Goal: Task Accomplishment & Management: Use online tool/utility

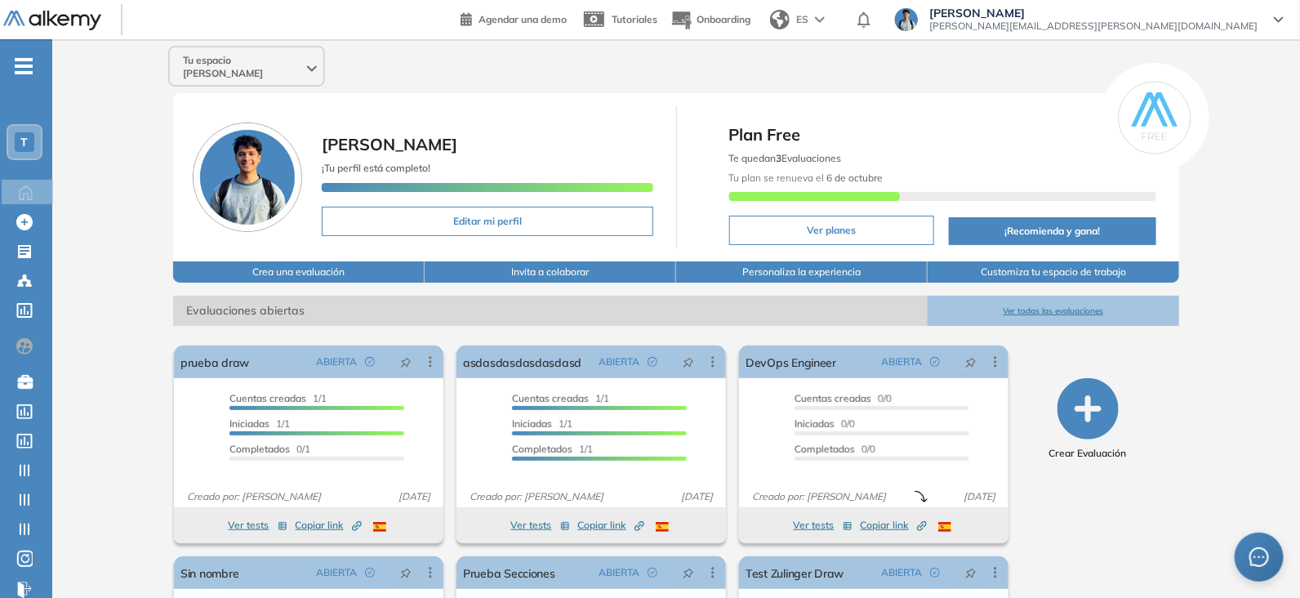
click at [1066, 380] on icon "button" at bounding box center [1087, 408] width 61 height 61
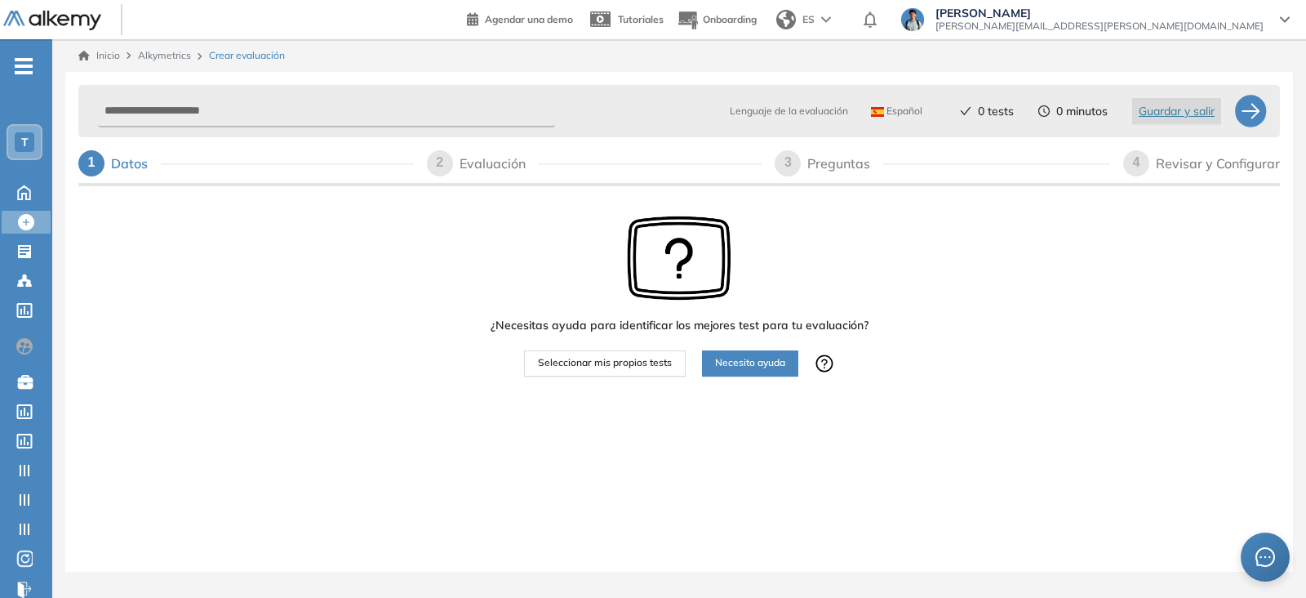
click at [30, 128] on div "T" at bounding box center [24, 142] width 33 height 33
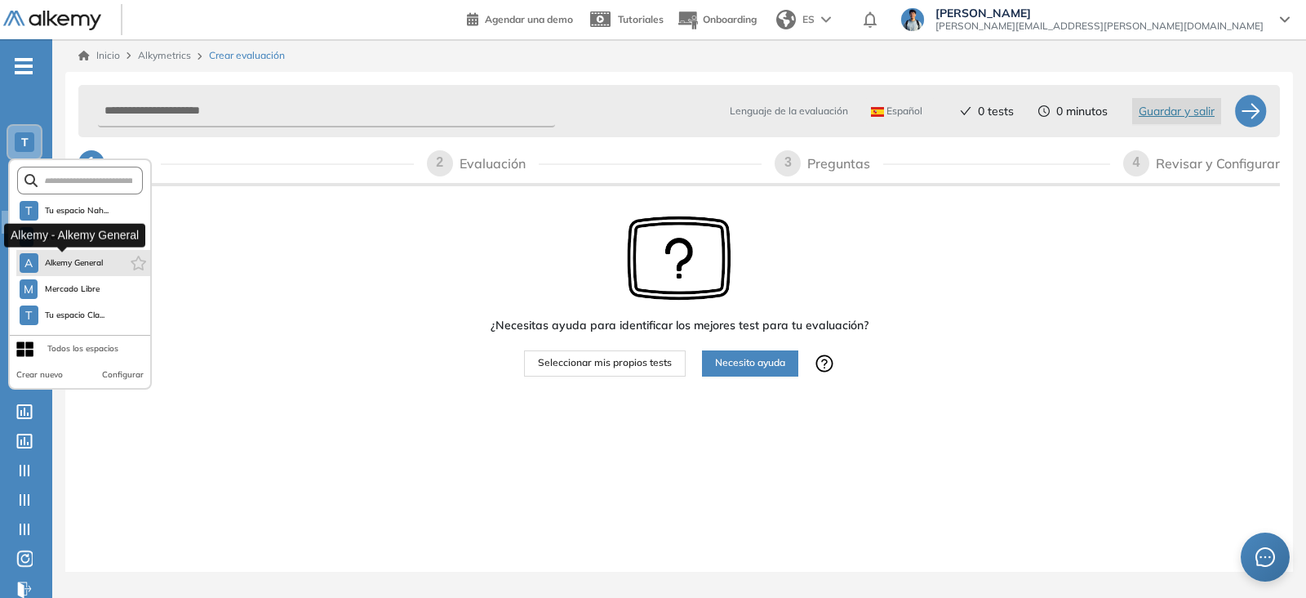
click at [85, 258] on span "Alkemy General" at bounding box center [74, 262] width 59 height 13
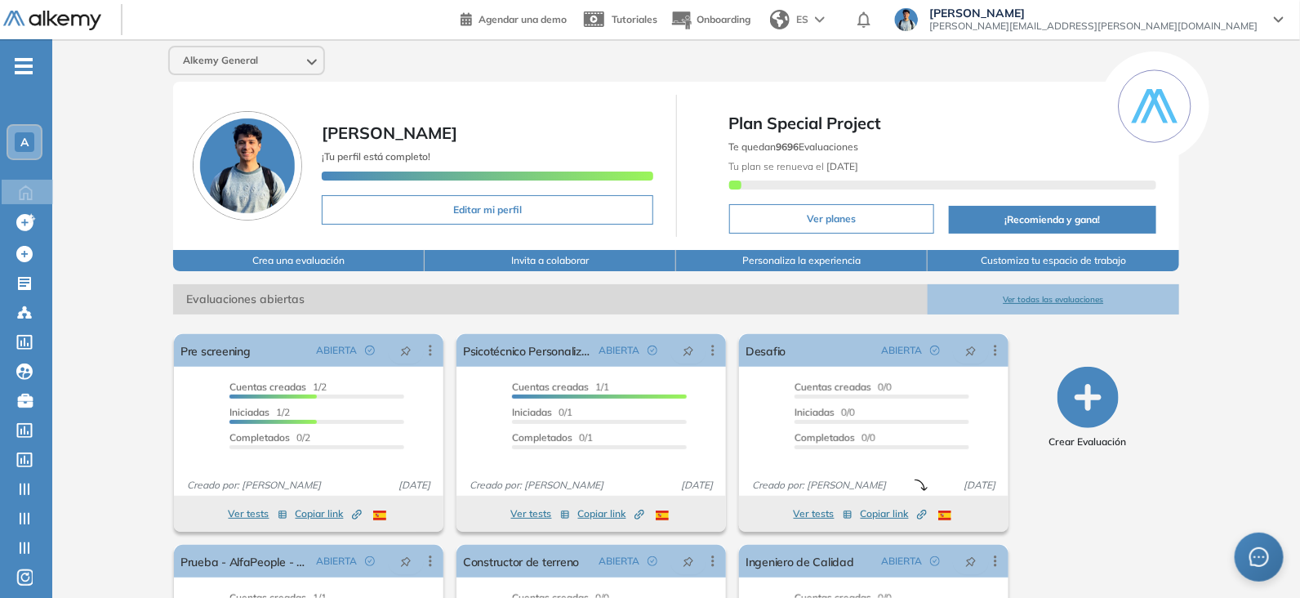
click at [1096, 411] on icon "button" at bounding box center [1087, 397] width 61 height 61
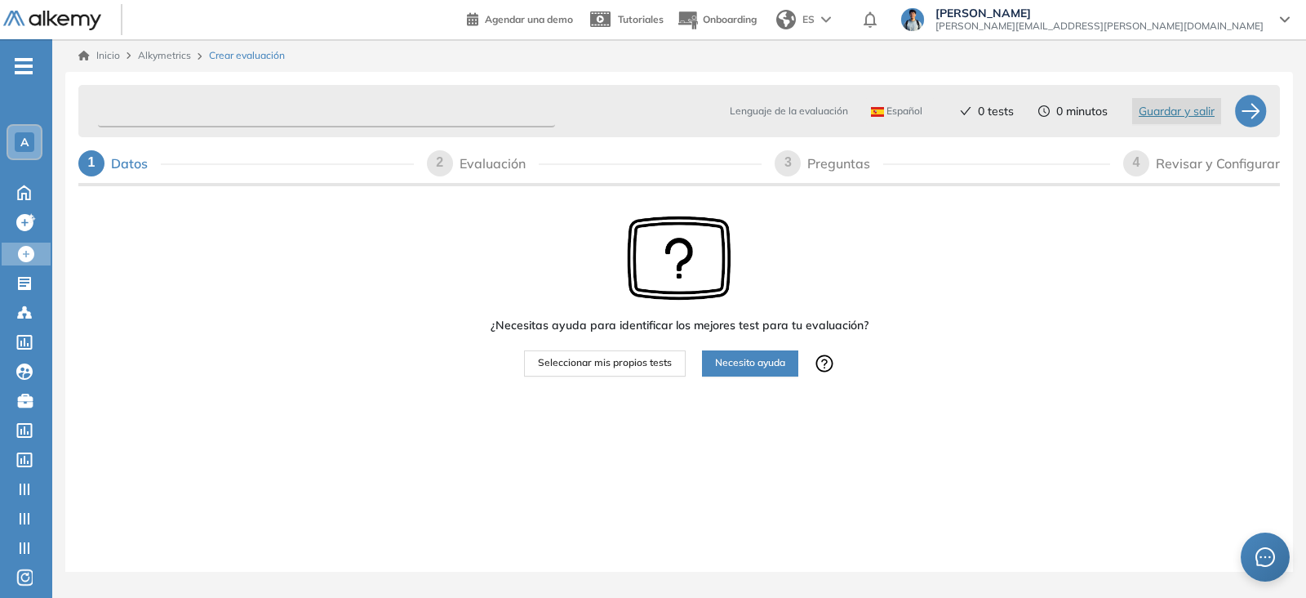
click at [217, 118] on input "text" at bounding box center [326, 112] width 457 height 32
type input "**********"
click at [620, 353] on button "Seleccionar mis propios tests" at bounding box center [605, 363] width 162 height 26
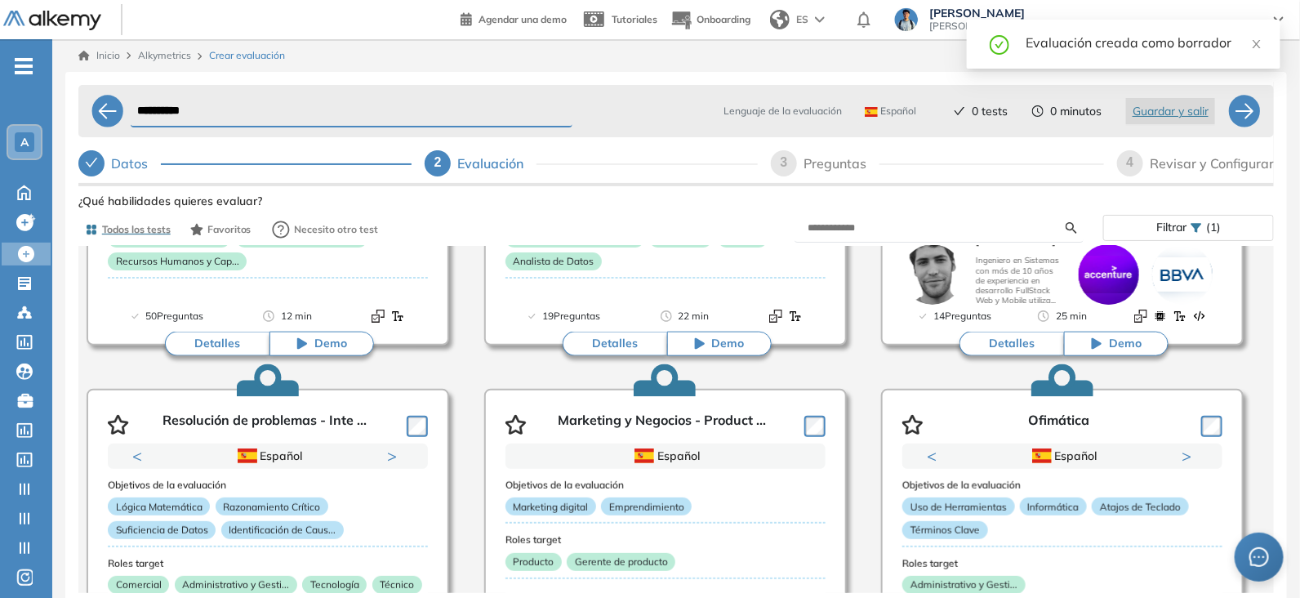
scroll to position [816, 0]
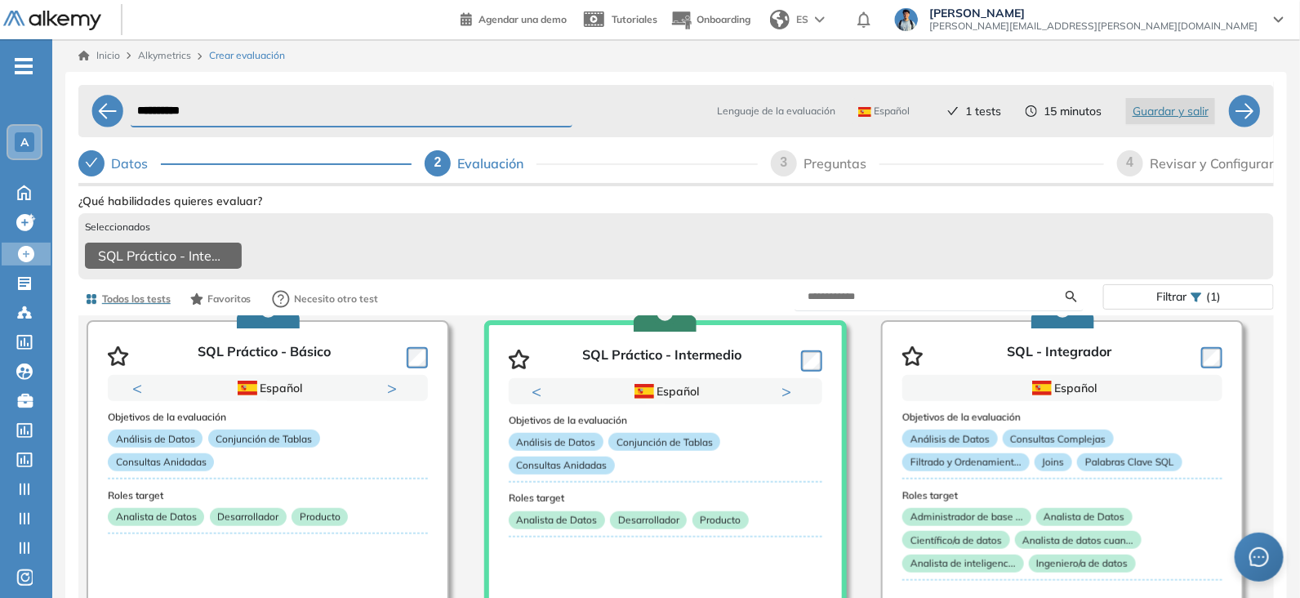
click at [1217, 153] on div "Revisar y Configurar" at bounding box center [1211, 163] width 124 height 26
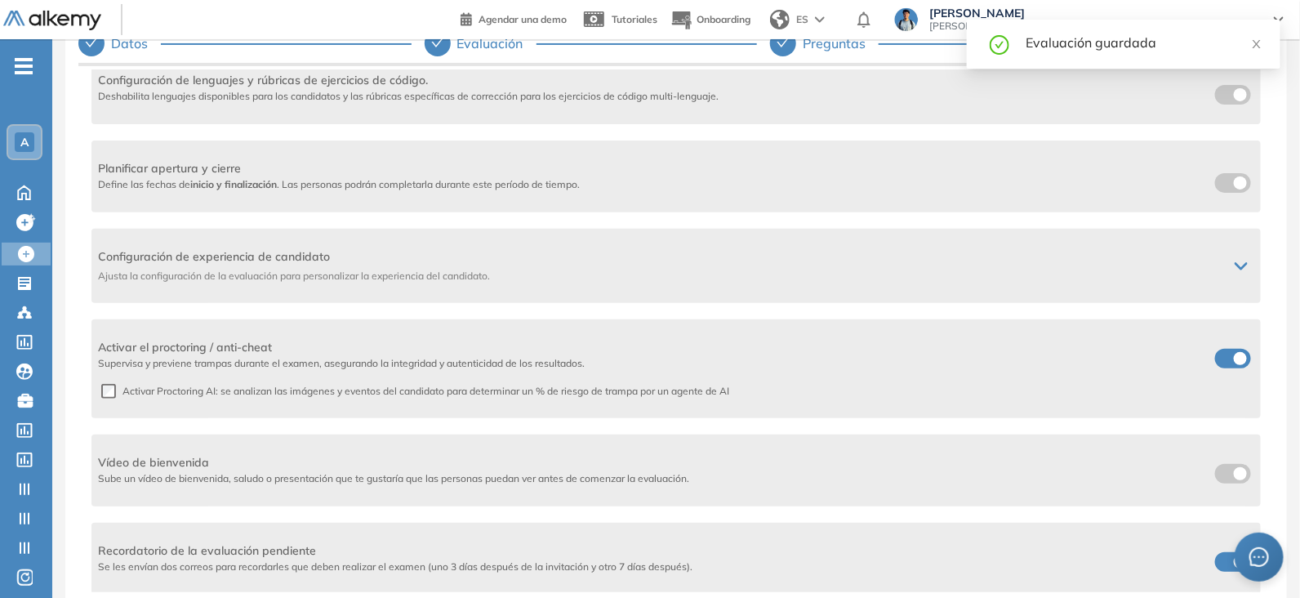
scroll to position [121, 0]
click at [1061, 265] on div "Configuración de experiencia de candidato Ajusta la configuración de la evaluac…" at bounding box center [663, 264] width 1130 height 35
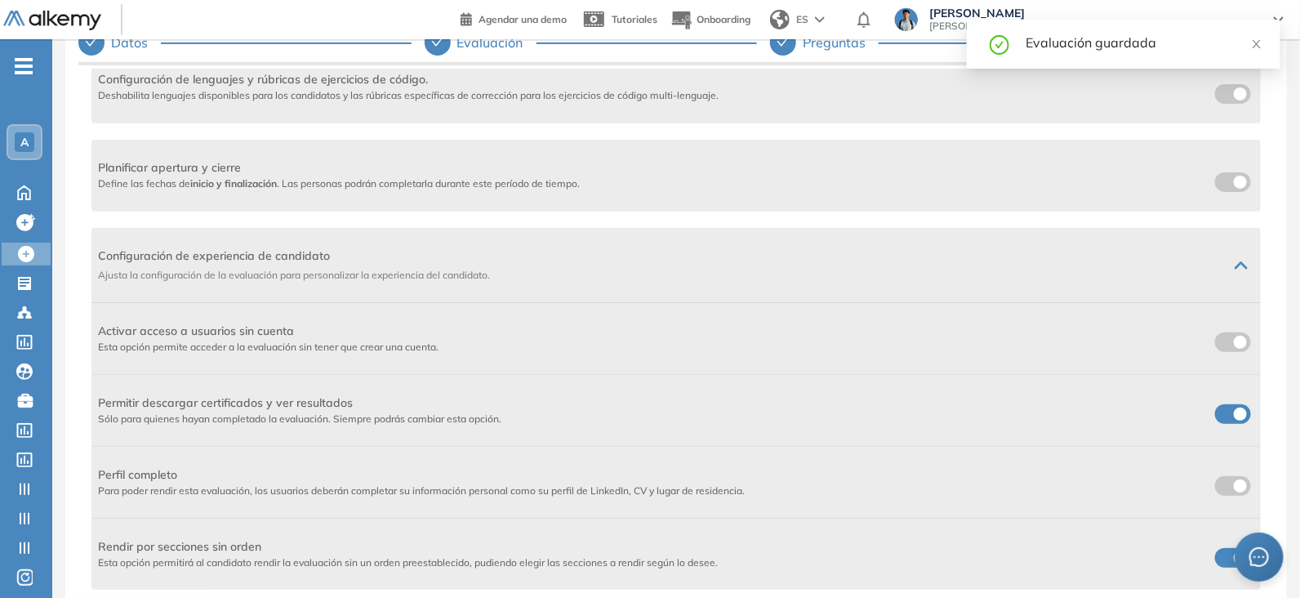
click at [1225, 340] on label at bounding box center [1233, 342] width 36 height 20
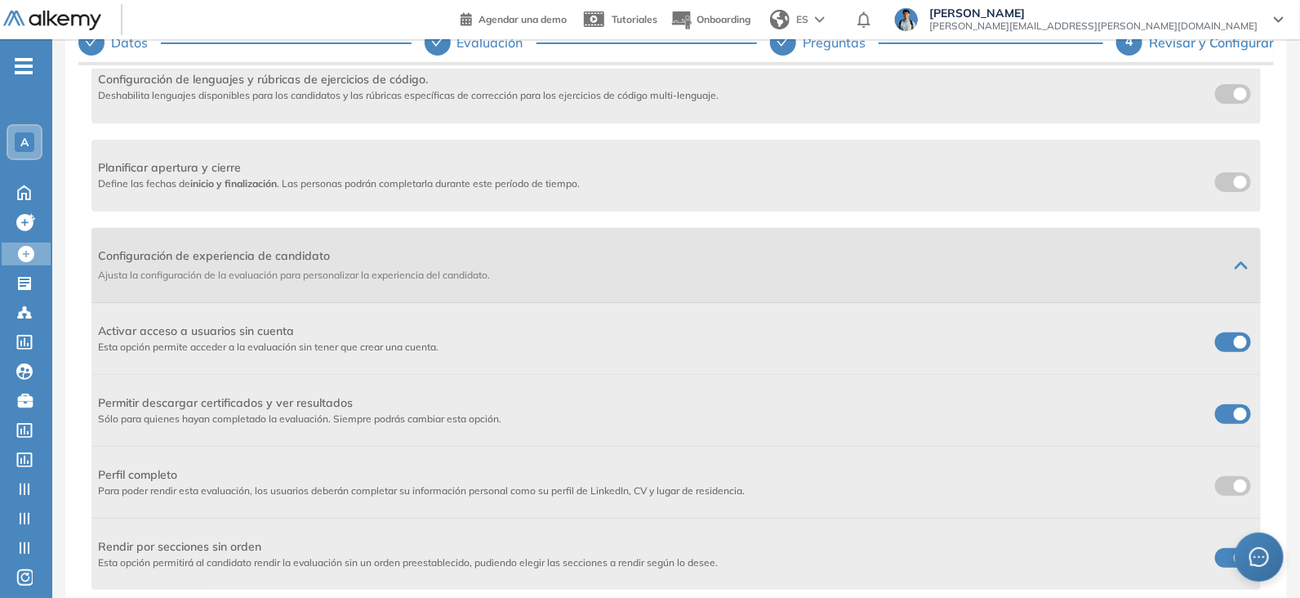
click at [1185, 259] on span "Configuración de experiencia de candidato" at bounding box center [656, 255] width 1117 height 17
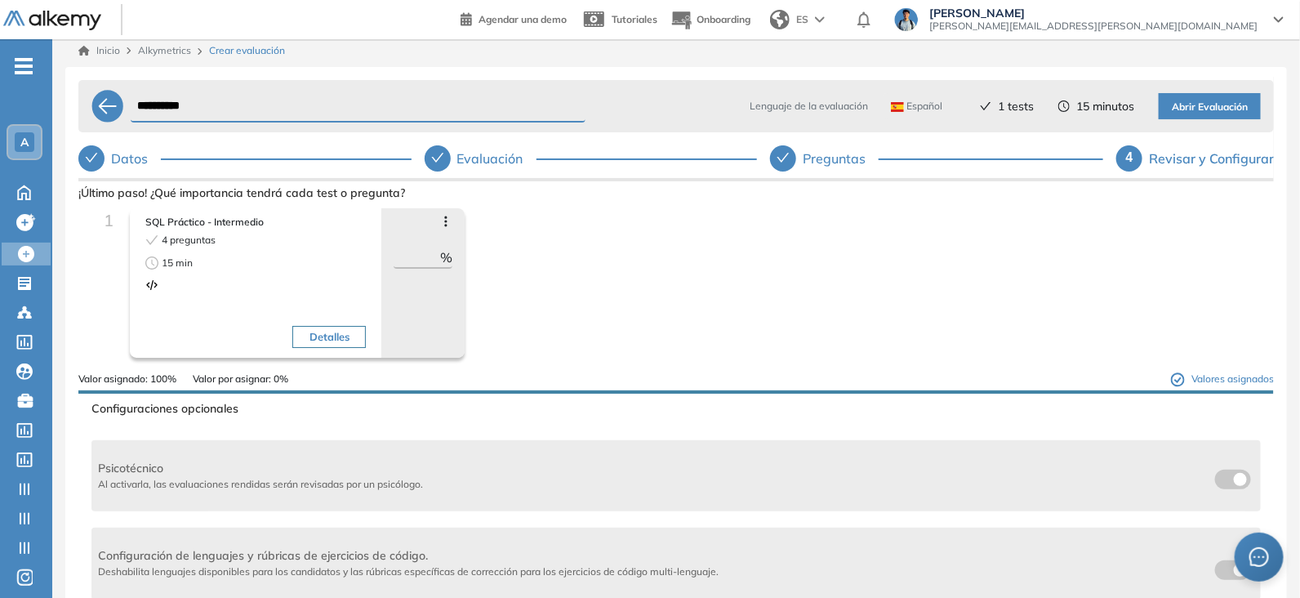
scroll to position [0, 0]
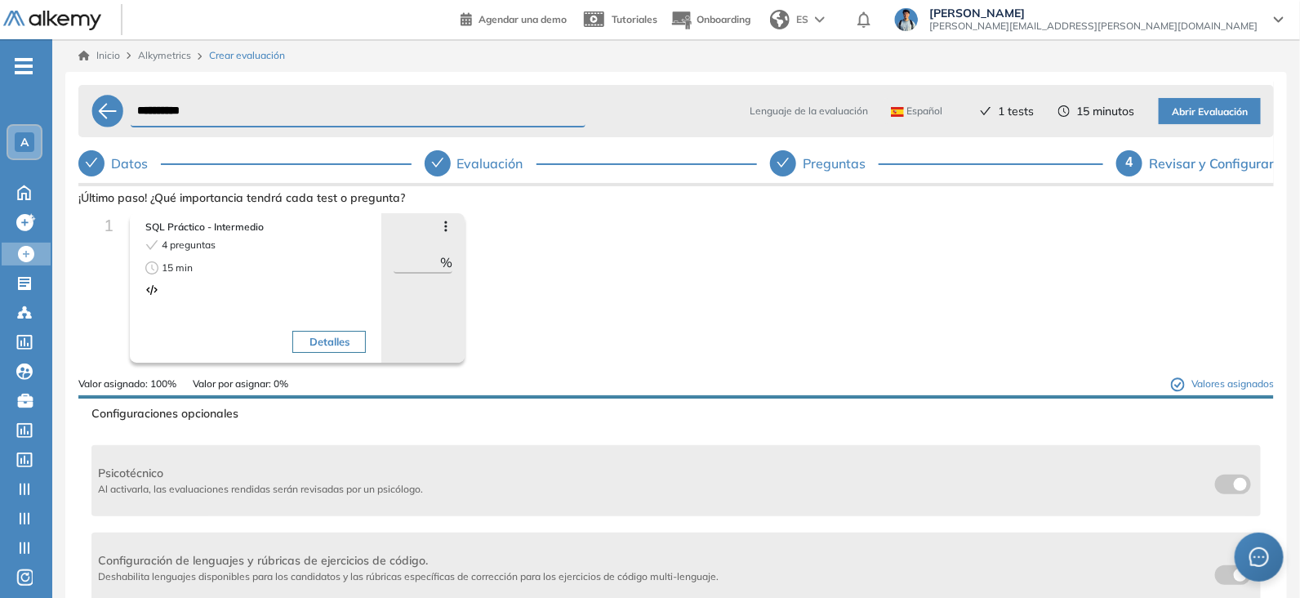
click at [1228, 109] on span "Abrir Evaluación" at bounding box center [1210, 112] width 76 height 16
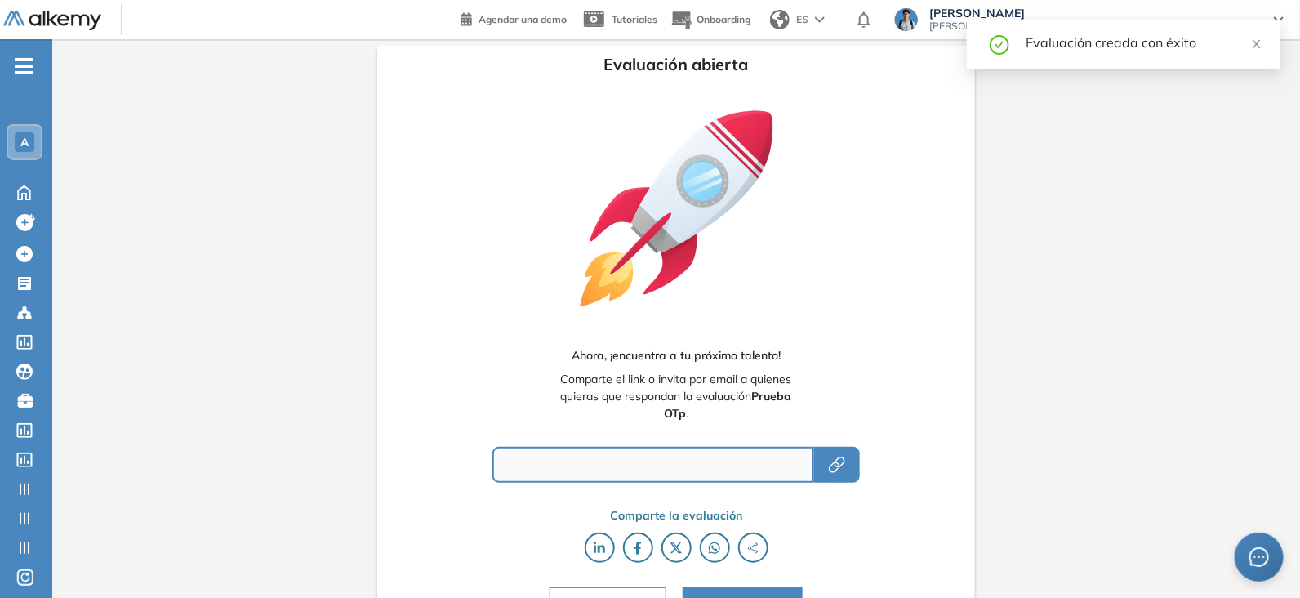
type input "**********"
click at [832, 460] on icon "button" at bounding box center [837, 465] width 20 height 20
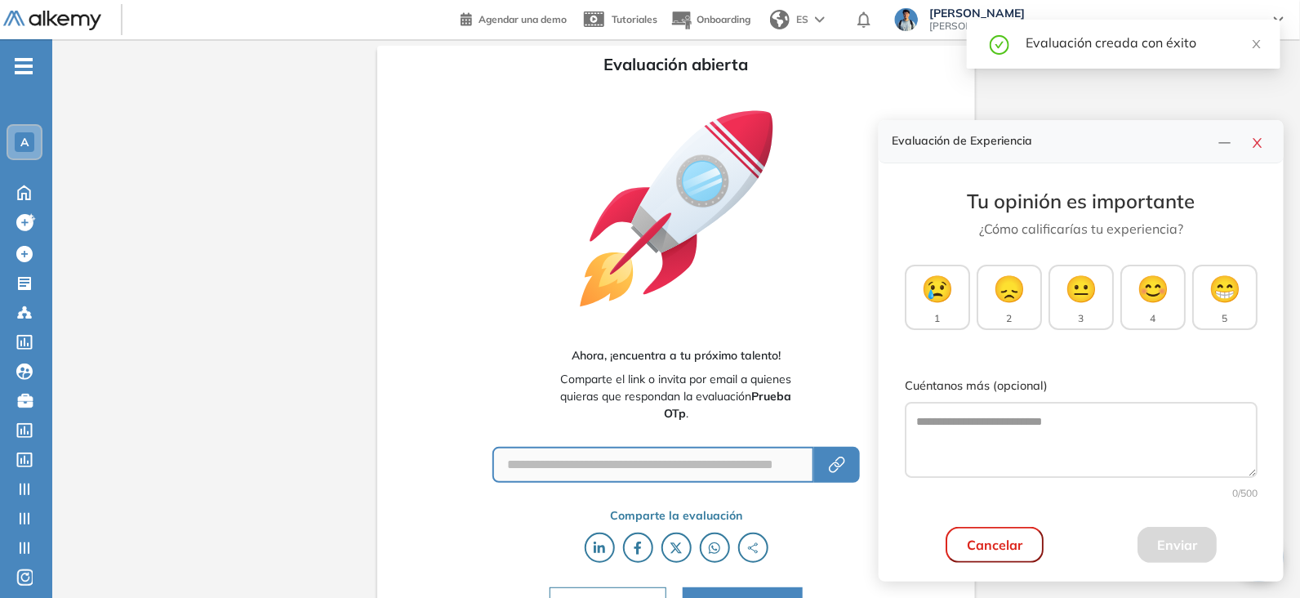
click at [1255, 51] on div "Evaluación creada con éxito" at bounding box center [1142, 43] width 235 height 20
click at [1264, 38] on div "Evaluación creada con éxito" at bounding box center [1123, 44] width 313 height 49
click at [1255, 46] on icon "close" at bounding box center [1256, 44] width 8 height 8
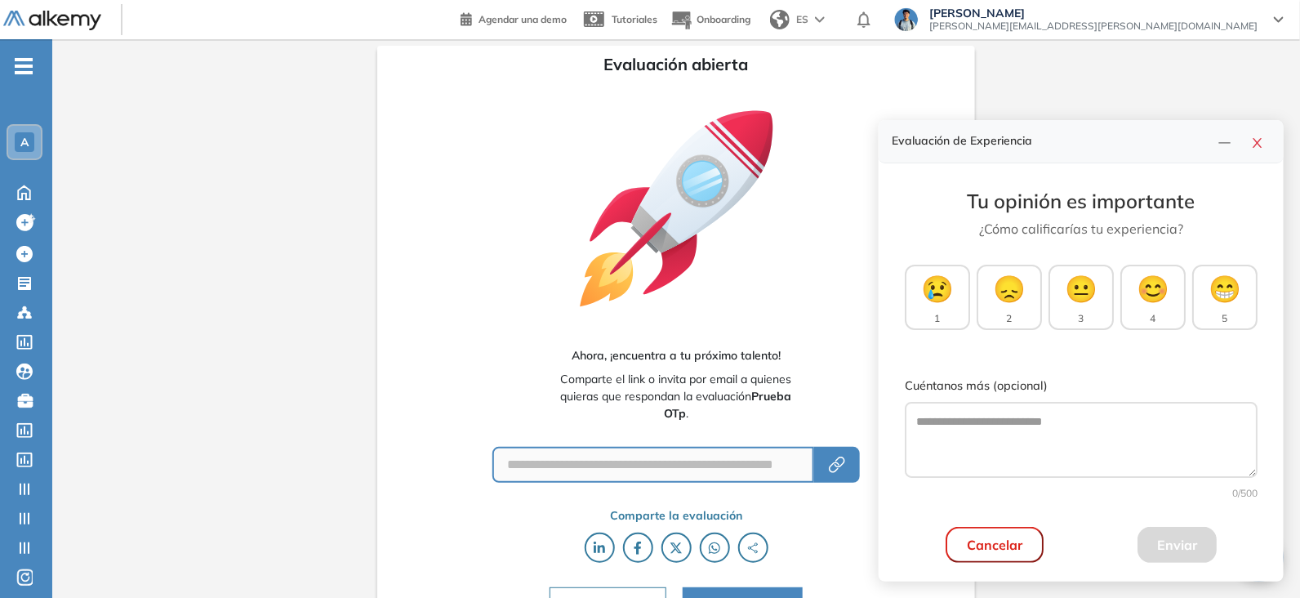
click at [1284, 22] on div "Nahuel Manero [EMAIL_ADDRESS][PERSON_NAME][DOMAIN_NAME]" at bounding box center [1088, 21] width 416 height 29
click at [1273, 26] on div "Nahuel Manero [EMAIL_ADDRESS][PERSON_NAME][DOMAIN_NAME]" at bounding box center [1088, 20] width 390 height 26
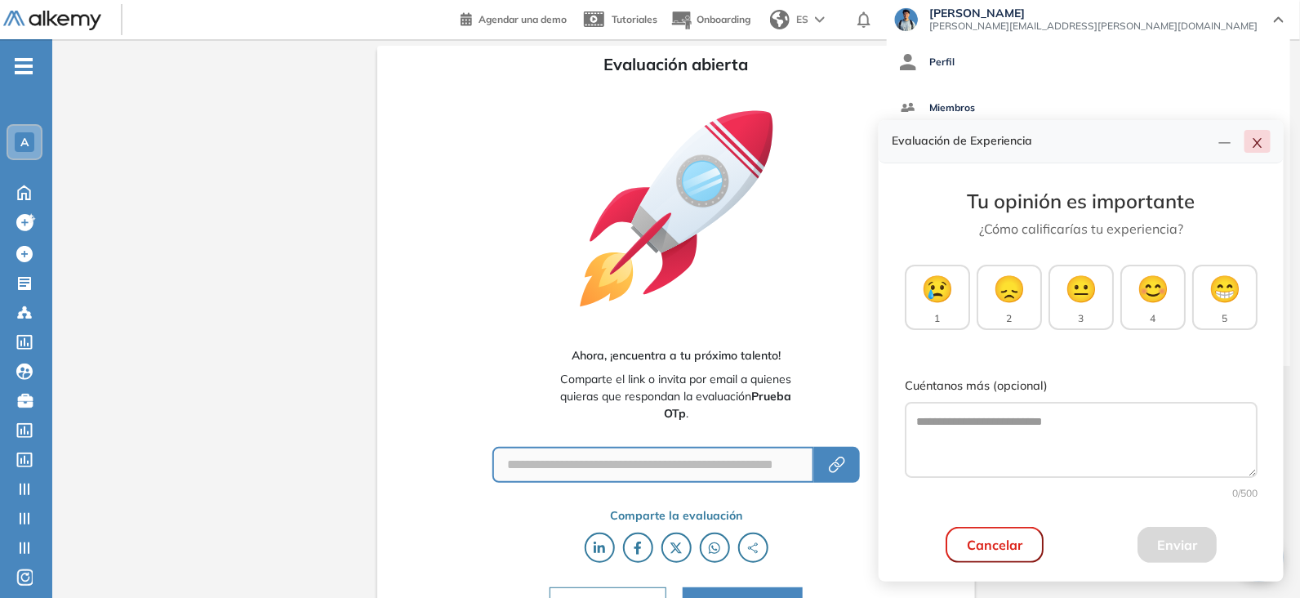
click at [1265, 142] on button "button" at bounding box center [1257, 141] width 26 height 23
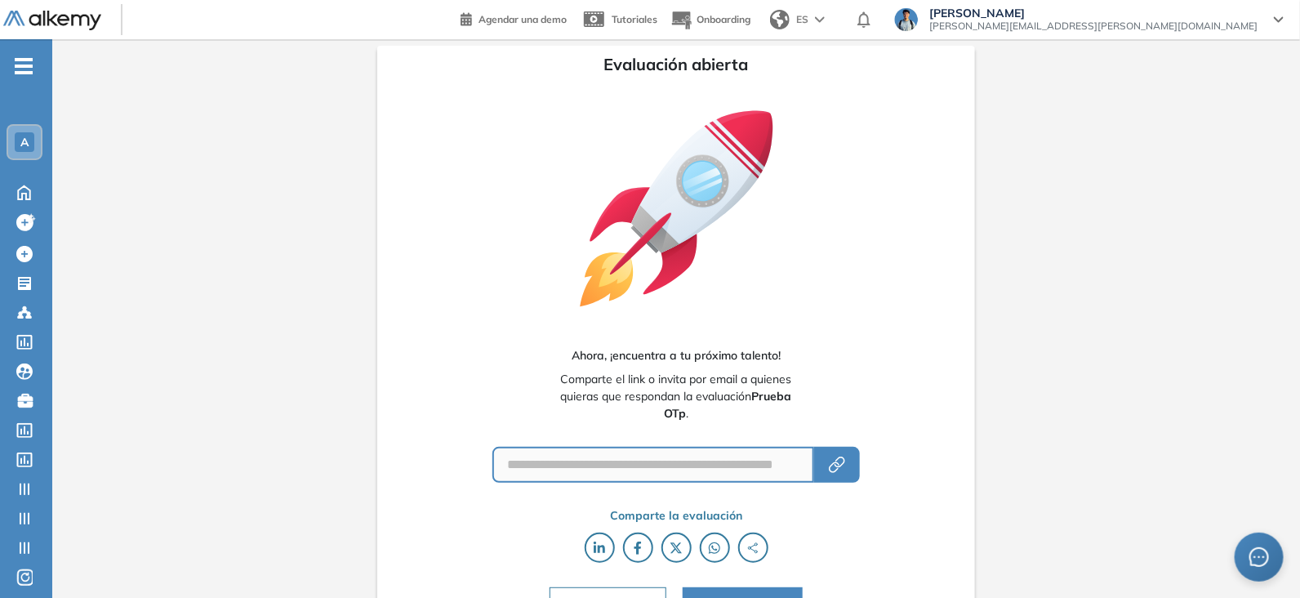
click at [1243, 38] on div "Agendar una demo Tutoriales Onboarding ES Nahuel Manero [EMAIL_ADDRESS][PERSON_…" at bounding box center [878, 19] width 836 height 39
click at [1244, 30] on span "[PERSON_NAME][EMAIL_ADDRESS][PERSON_NAME][DOMAIN_NAME]" at bounding box center [1093, 26] width 328 height 13
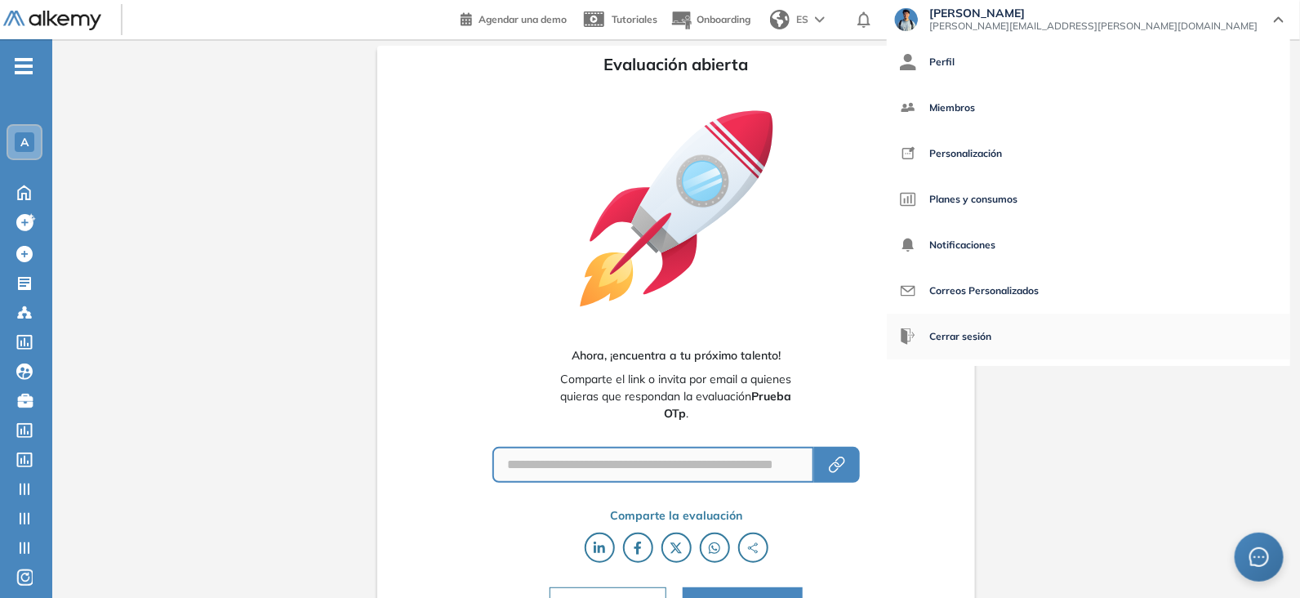
click at [991, 331] on span "Cerrar sesión" at bounding box center [960, 336] width 62 height 39
